Goal: Communication & Community: Answer question/provide support

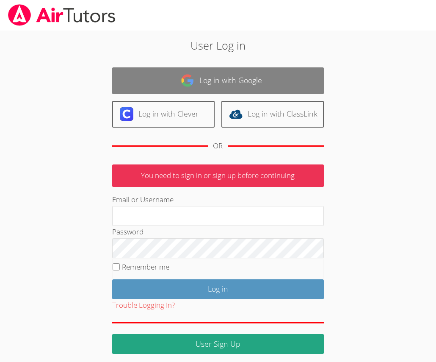
click at [217, 83] on link "Log in with Google" at bounding box center [218, 80] width 212 height 27
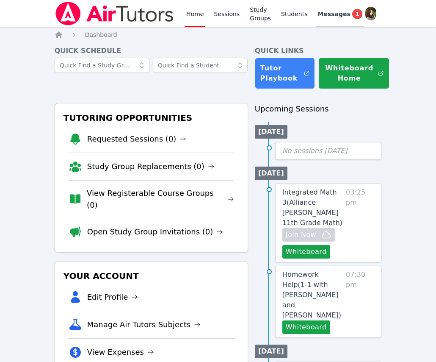
click at [319, 14] on span "Messages" at bounding box center [334, 14] width 33 height 8
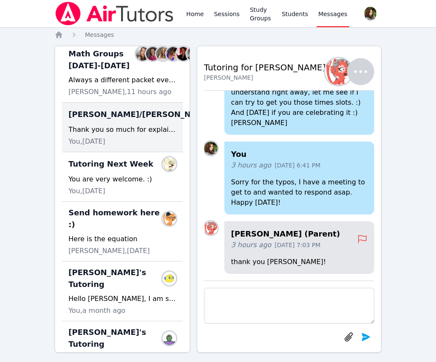
scroll to position [154, 0]
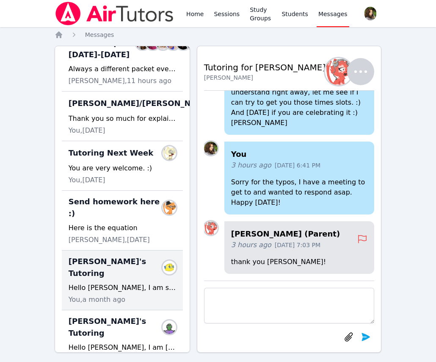
click at [142, 294] on div "You, a month ago" at bounding box center [123, 299] width 108 height 10
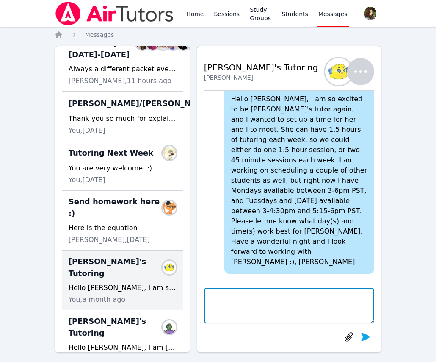
click at [248, 300] on textarea at bounding box center [289, 306] width 171 height 36
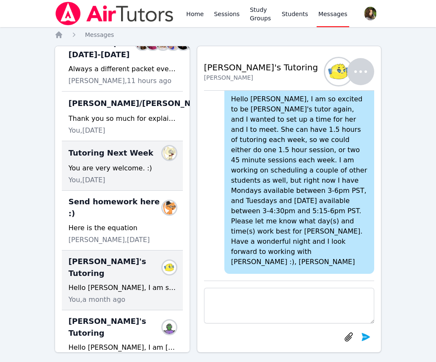
click at [137, 173] on div "You are very welcome. :)" at bounding box center [123, 168] width 108 height 10
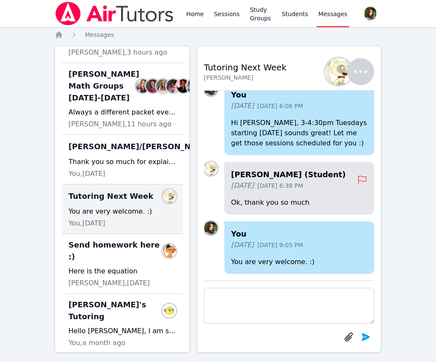
scroll to position [77, 0]
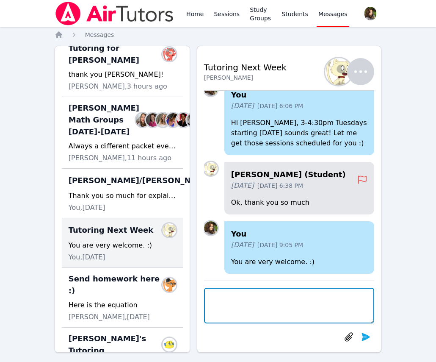
click at [243, 306] on textarea at bounding box center [289, 306] width 171 height 36
type textarea "Hi [PERSON_NAME], I was reaching out to see if you would be able to"
click at [274, 315] on textarea "Hi [PERSON_NAME], I was reaching out to see if you would be able to" at bounding box center [289, 306] width 171 height 36
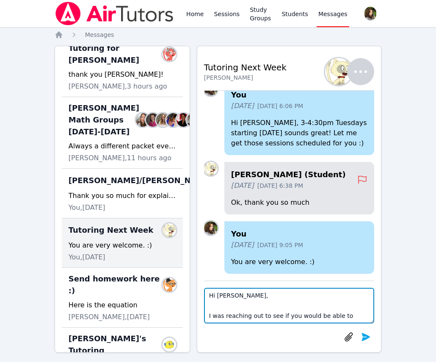
click at [274, 315] on textarea "Hi [PERSON_NAME], I was reaching out to see if you would be able to" at bounding box center [289, 306] width 171 height 36
drag, startPoint x: 210, startPoint y: 294, endPoint x: 383, endPoint y: 329, distance: 176.5
click at [383, 329] on div "Home Sessions Study Groups Students Messages Open user menu [PERSON_NAME] Open …" at bounding box center [218, 184] width 436 height 369
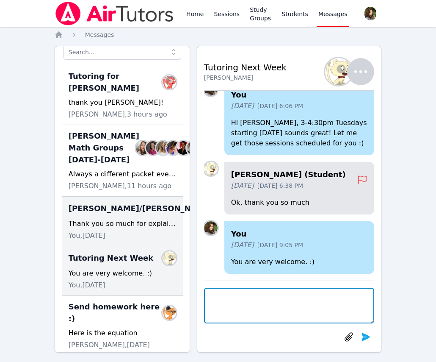
scroll to position [0, 0]
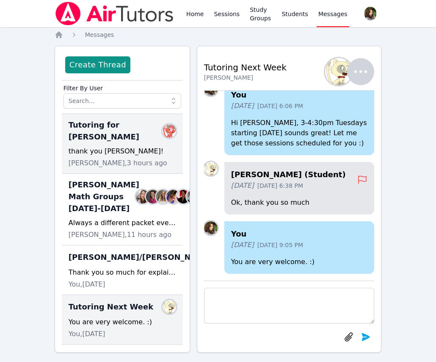
click at [126, 146] on div "thank you [PERSON_NAME]!" at bounding box center [123, 151] width 108 height 10
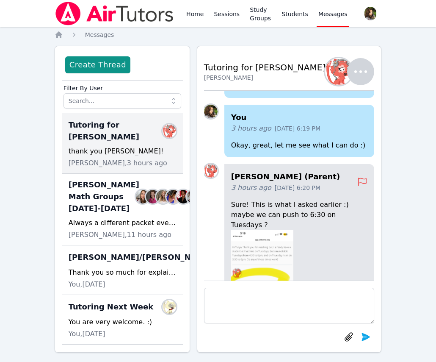
scroll to position [-153, 0]
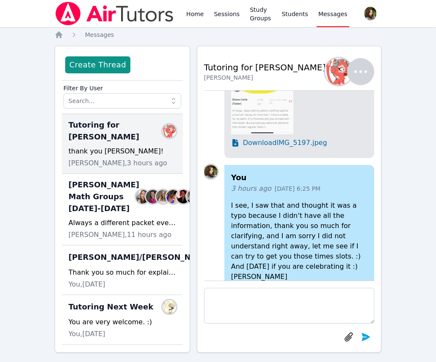
click at [265, 113] on img at bounding box center [262, 67] width 63 height 136
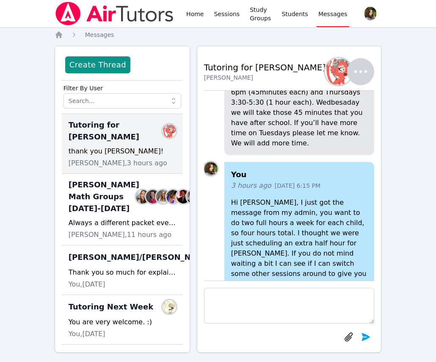
scroll to position [-1039, 0]
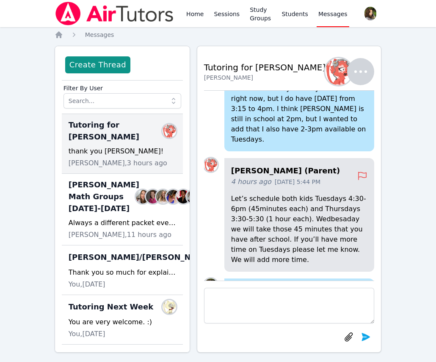
click at [206, 151] on div at bounding box center [211, 99] width 14 height 103
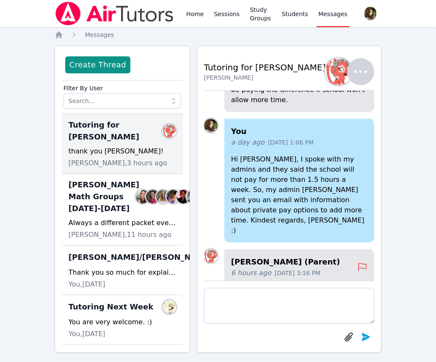
scroll to position [-1540, 0]
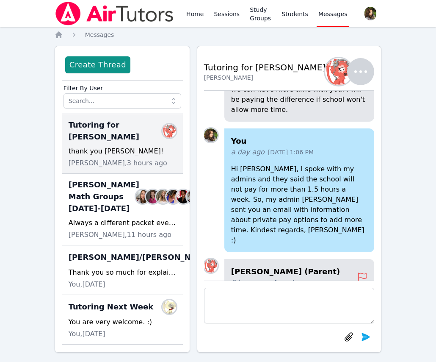
click at [219, 32] on nav "Home Messages" at bounding box center [219, 35] width 328 height 8
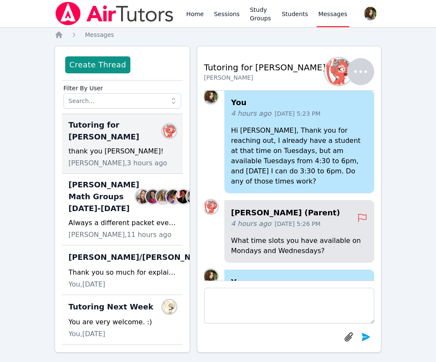
scroll to position [-1116, 0]
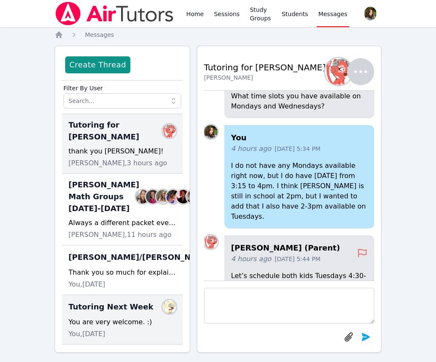
click at [135, 313] on span "Tutoring Next Week" at bounding box center [111, 307] width 85 height 12
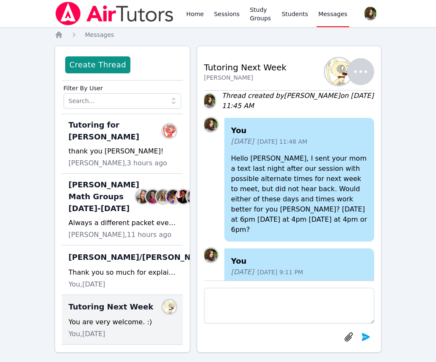
scroll to position [-735, 0]
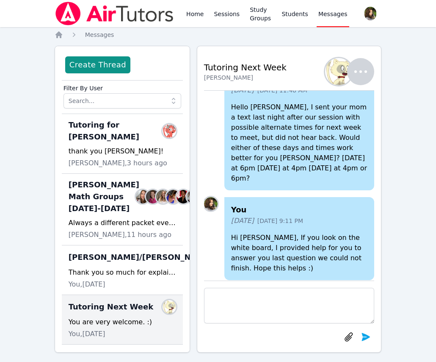
click at [97, 330] on div "Tutoring Next Week Members You are very welcome. :) You, [DATE]" at bounding box center [122, 320] width 121 height 50
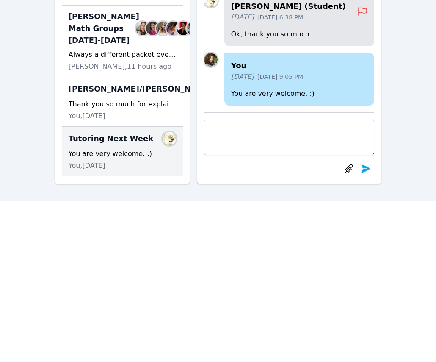
scroll to position [77, 0]
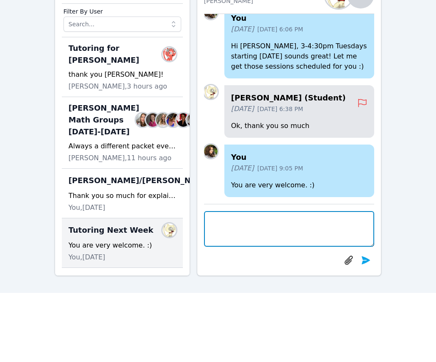
click at [261, 239] on textarea at bounding box center [289, 229] width 171 height 36
paste textarea "Hi [PERSON_NAME], I was reaching out to see if you would be able to"
drag, startPoint x: 345, startPoint y: 241, endPoint x: 207, endPoint y: 239, distance: 138.1
click at [207, 239] on textarea "Hi [PERSON_NAME], I was reaching out to see if you would be able to" at bounding box center [289, 229] width 171 height 36
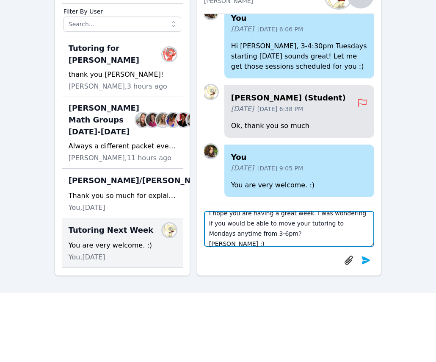
scroll to position [20, 0]
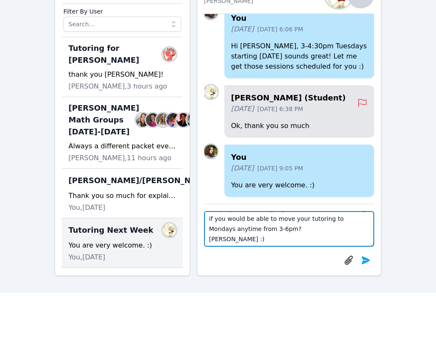
click at [214, 225] on textarea "Hi [PERSON_NAME], I hope you are having a great week. I was wondering if you wo…" at bounding box center [289, 229] width 171 height 36
click at [296, 228] on textarea "Hi [PERSON_NAME], I hope you are having a great week. I was wondering if you wo…" at bounding box center [289, 229] width 171 height 36
type textarea "Hi [PERSON_NAME], I hope you are having a great week. I was wondering if you wo…"
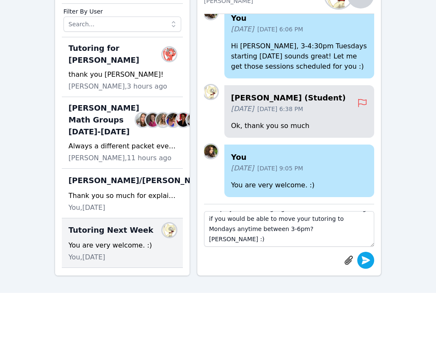
click at [363, 262] on icon "submit" at bounding box center [366, 260] width 8 height 8
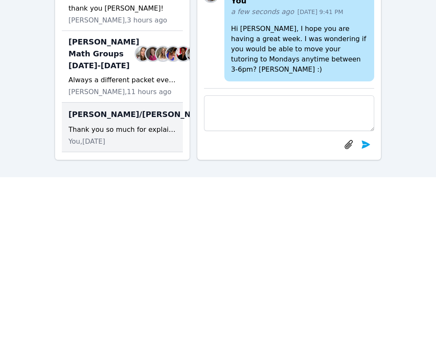
scroll to position [0, 0]
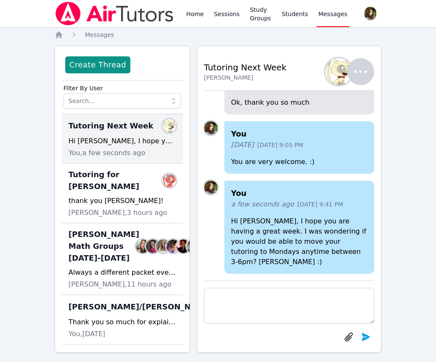
click at [102, 13] on img at bounding box center [115, 14] width 120 height 24
